Goal: Task Accomplishment & Management: Manage account settings

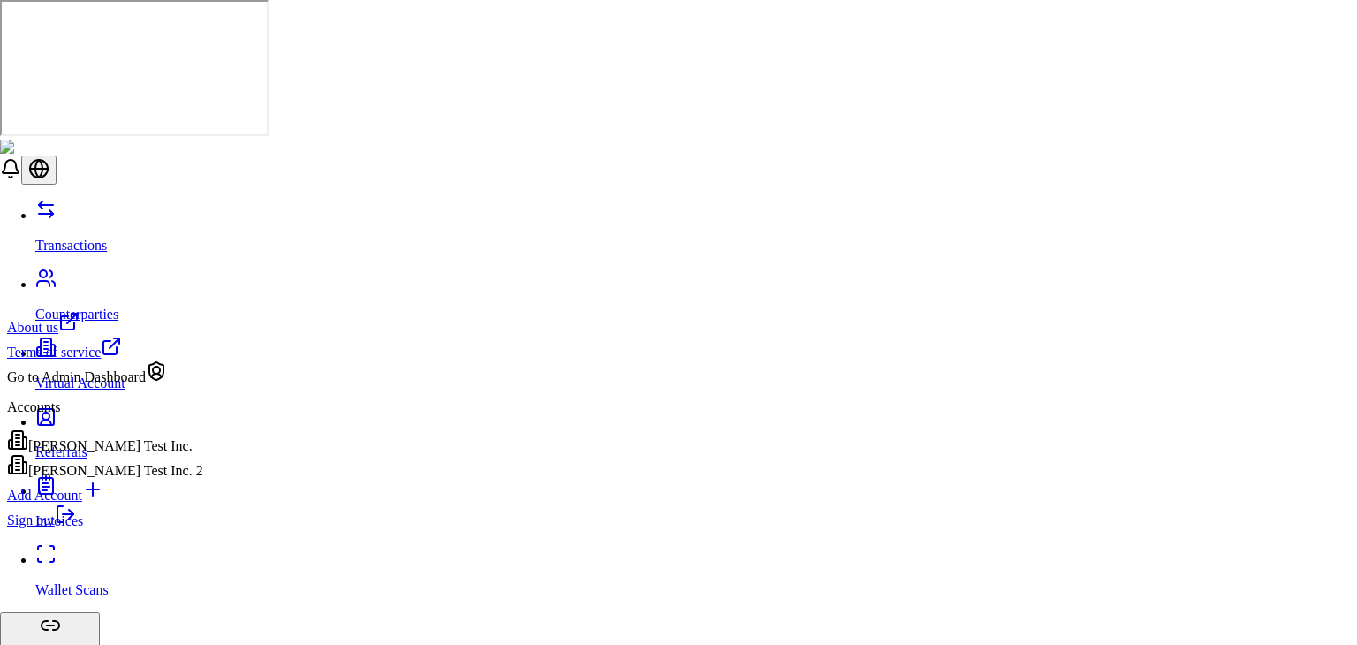
click at [76, 527] on link "Sign out" at bounding box center [41, 519] width 69 height 15
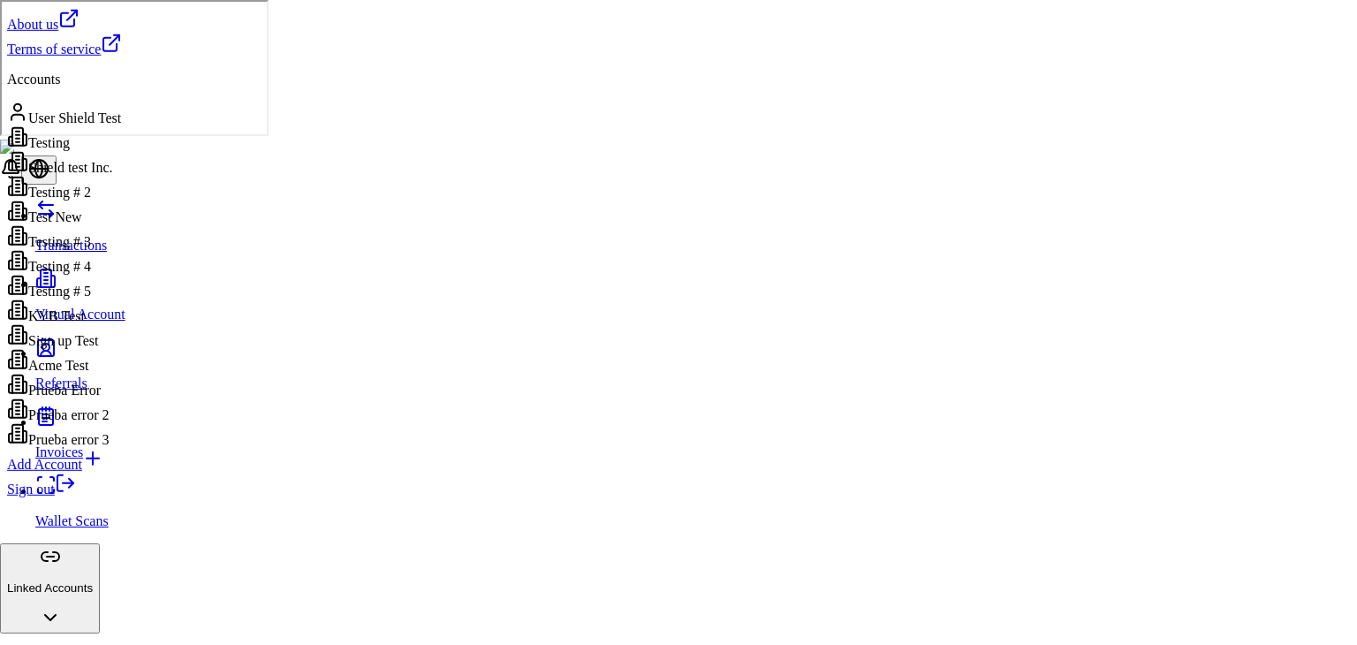
click at [99, 201] on div "Testing # 2" at bounding box center [64, 188] width 115 height 25
click at [102, 448] on div "Prueba error 3" at bounding box center [64, 435] width 115 height 25
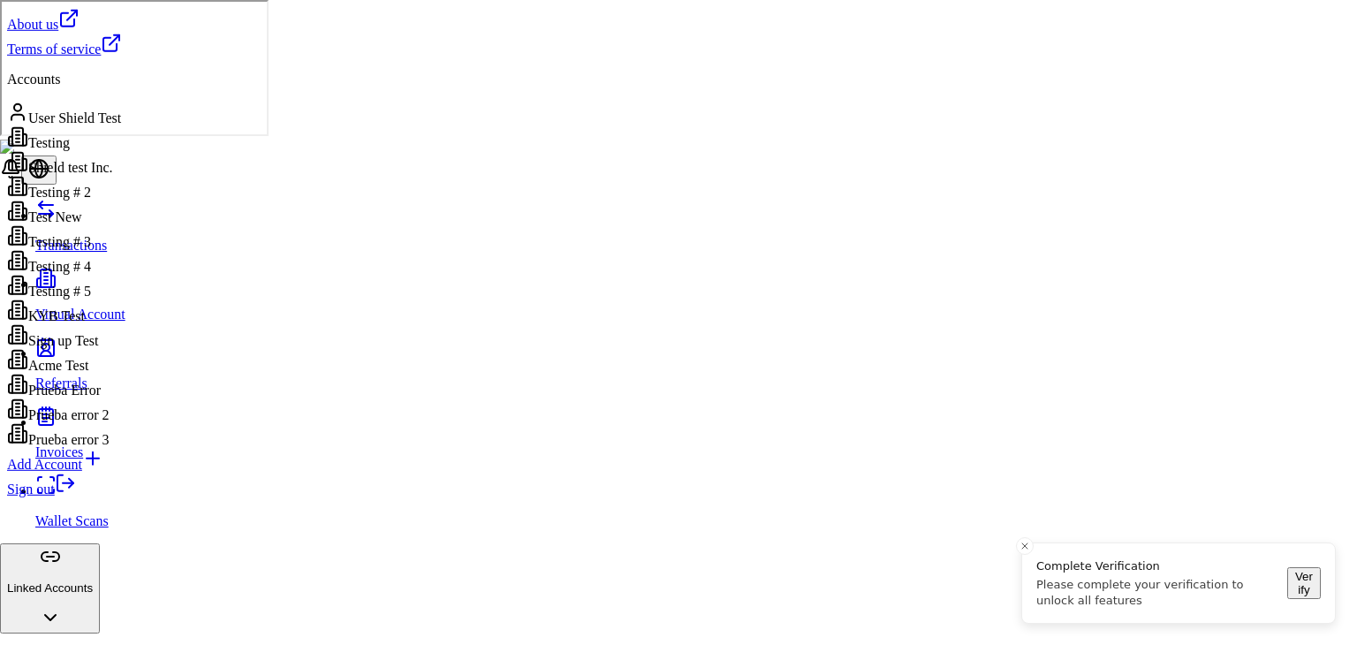
click at [76, 496] on link "Sign out" at bounding box center [41, 488] width 69 height 15
